Goal: Transaction & Acquisition: Purchase product/service

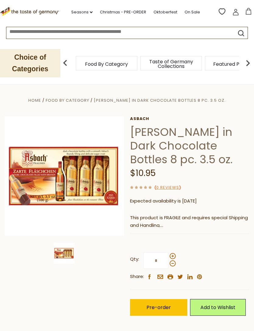
click at [26, 34] on input at bounding box center [114, 30] width 217 height 7
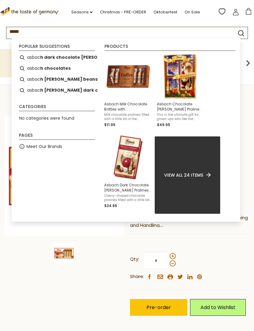
type input "******"
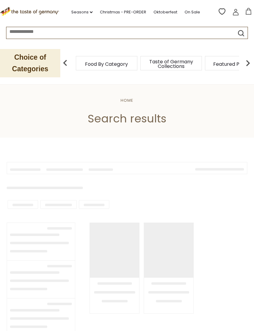
type input "******"
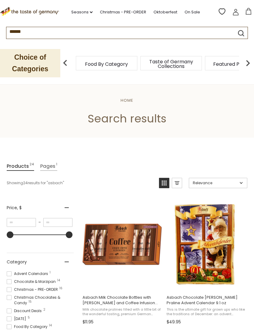
click at [134, 238] on img "Asbach Milk Chocolate Bottles with Brandy and Coffee Infusion 3.5 oz" at bounding box center [122, 244] width 81 height 81
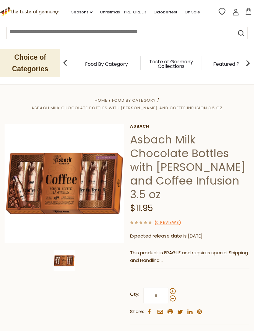
click at [41, 165] on img at bounding box center [64, 183] width 119 height 119
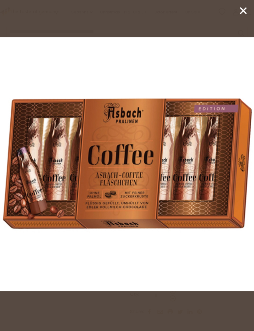
click at [244, 11] on line at bounding box center [243, 11] width 6 height 6
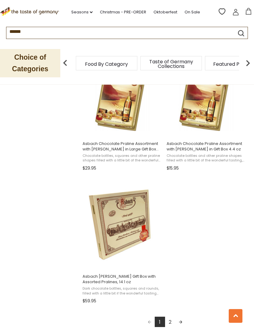
scroll to position [963, 0]
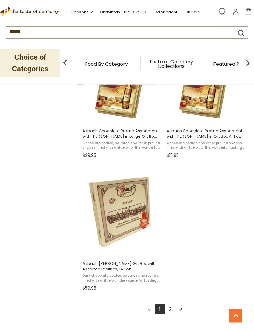
click at [173, 309] on link "2" at bounding box center [170, 309] width 10 height 10
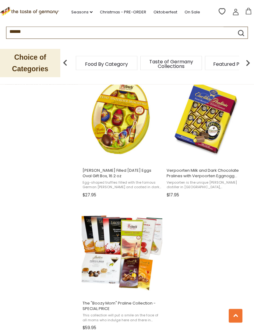
scroll to position [526, 0]
click at [126, 263] on img at bounding box center [122, 250] width 81 height 81
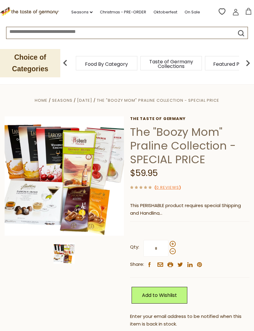
click at [40, 193] on img at bounding box center [64, 175] width 119 height 119
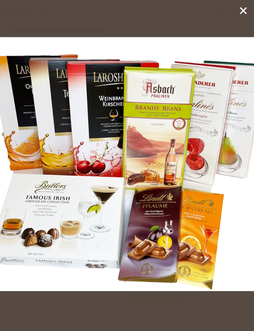
click at [241, 11] on icon at bounding box center [243, 10] width 9 height 9
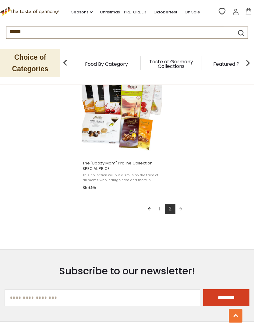
click at [158, 206] on link "1" at bounding box center [160, 209] width 10 height 10
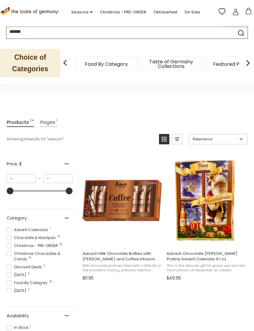
scroll to position [44, 0]
click at [113, 195] on img "Asbach Milk Chocolate Bottles with Brandy and Coffee Infusion 3.5 oz" at bounding box center [122, 200] width 81 height 81
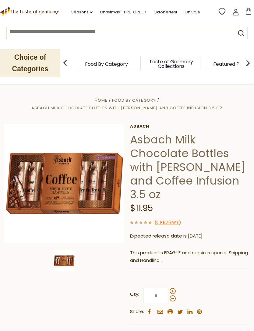
click at [51, 168] on img at bounding box center [64, 183] width 119 height 119
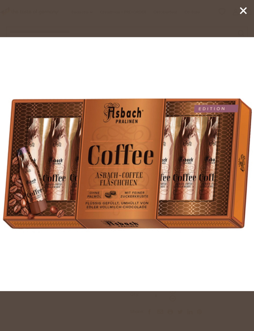
click at [243, 13] on icon at bounding box center [243, 10] width 9 height 9
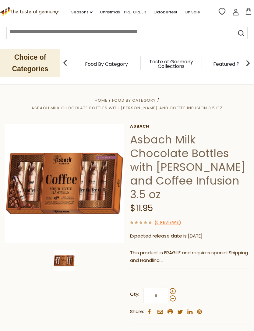
click at [248, 9] on icon at bounding box center [248, 11] width 7 height 7
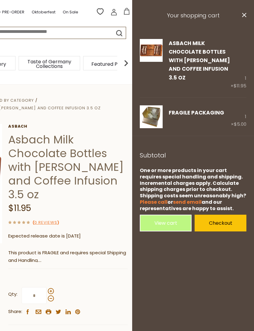
click at [95, 254] on div "Asbach Asbach Milk Chocolate Bottles with Brandy and Coffee Infusion 3.5 oz $11…" at bounding box center [67, 244] width 119 height 241
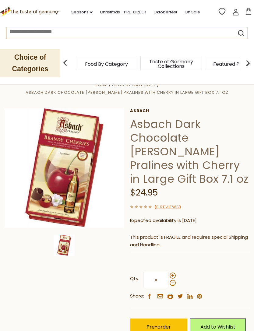
scroll to position [15, 0]
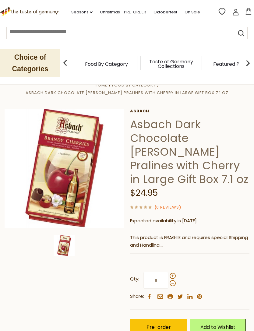
click at [153, 324] on span "Pre-order" at bounding box center [158, 327] width 24 height 7
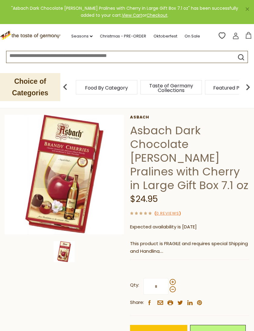
scroll to position [0, 0]
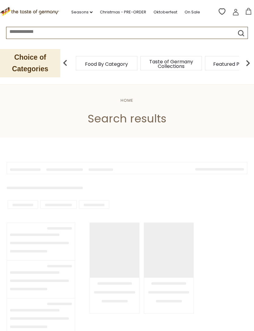
type input "******"
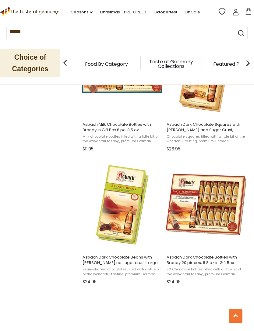
scroll to position [570, 0]
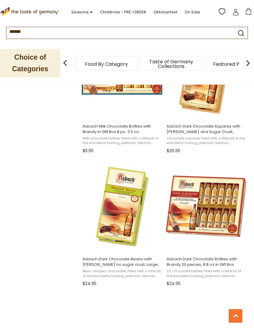
click at [216, 207] on img "Asbach Dark Chocolate Bottles with Brandy 20 pieces, 8.8 oz in Gift Box" at bounding box center [206, 206] width 81 height 81
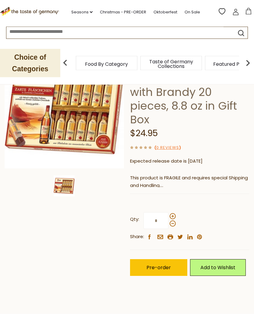
scroll to position [75, 0]
click at [153, 266] on span "Pre-order" at bounding box center [158, 267] width 24 height 7
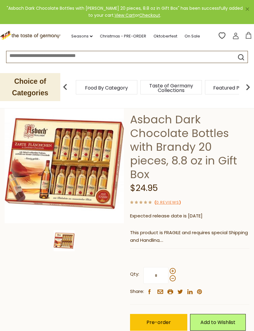
scroll to position [0, 0]
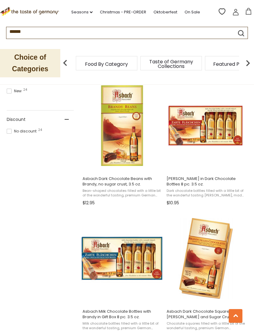
scroll to position [384, 0]
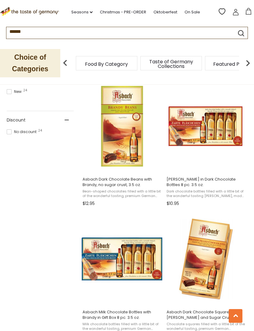
click at [130, 249] on img "Asbach Milk Chocolate Bottles with Brandy in Gift Box 8 pc. 3.5 oz." at bounding box center [122, 259] width 81 height 81
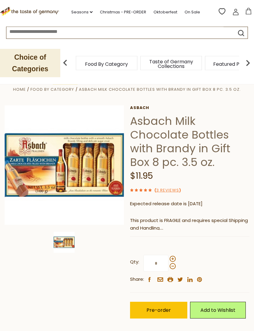
scroll to position [11, 0]
click at [154, 308] on span "Pre-order" at bounding box center [158, 310] width 24 height 7
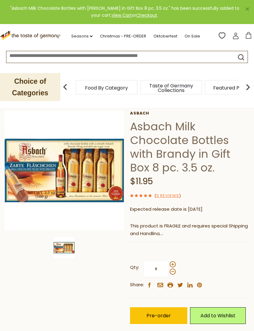
scroll to position [0, 0]
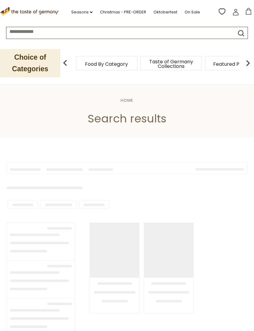
type input "******"
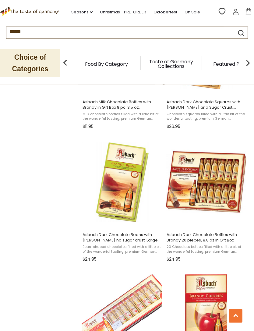
scroll to position [594, 0]
click at [127, 186] on img "Asbach Dark Chocolate Beans with Brandy no sugar crust, Large Gift Box 7.1 oz" at bounding box center [122, 182] width 81 height 81
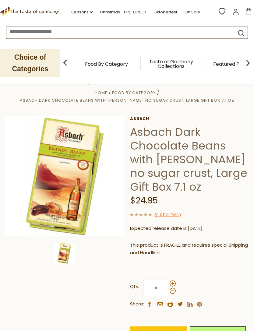
scroll to position [11, 0]
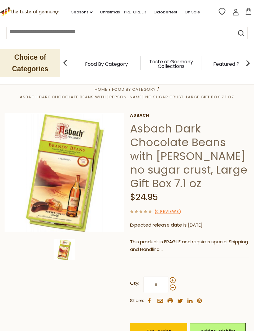
click at [54, 169] on img at bounding box center [64, 172] width 119 height 119
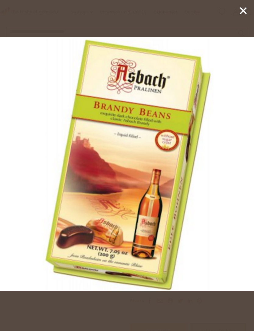
click at [239, 253] on img at bounding box center [127, 164] width 254 height 254
click at [247, 9] on icon at bounding box center [243, 10] width 9 height 9
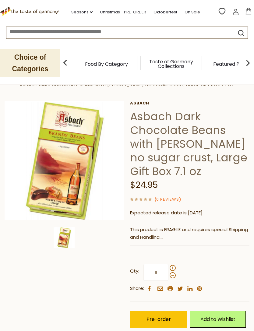
scroll to position [38, 0]
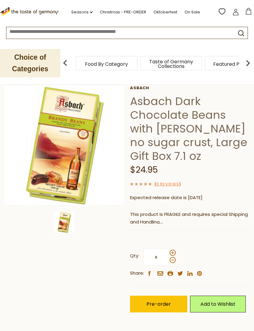
click at [156, 304] on span "Pre-order" at bounding box center [158, 304] width 24 height 7
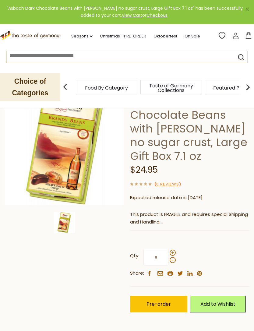
click at [247, 33] on icon at bounding box center [248, 35] width 7 height 7
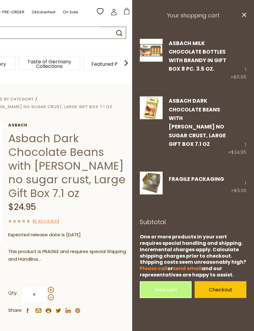
scroll to position [0, 0]
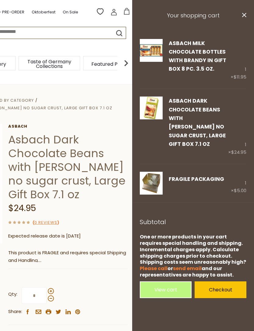
click at [161, 281] on link "View cart" at bounding box center [166, 289] width 52 height 17
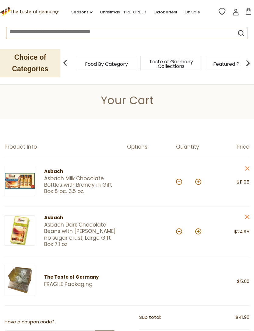
scroll to position [3, 0]
